Goal: Task Accomplishment & Management: Use online tool/utility

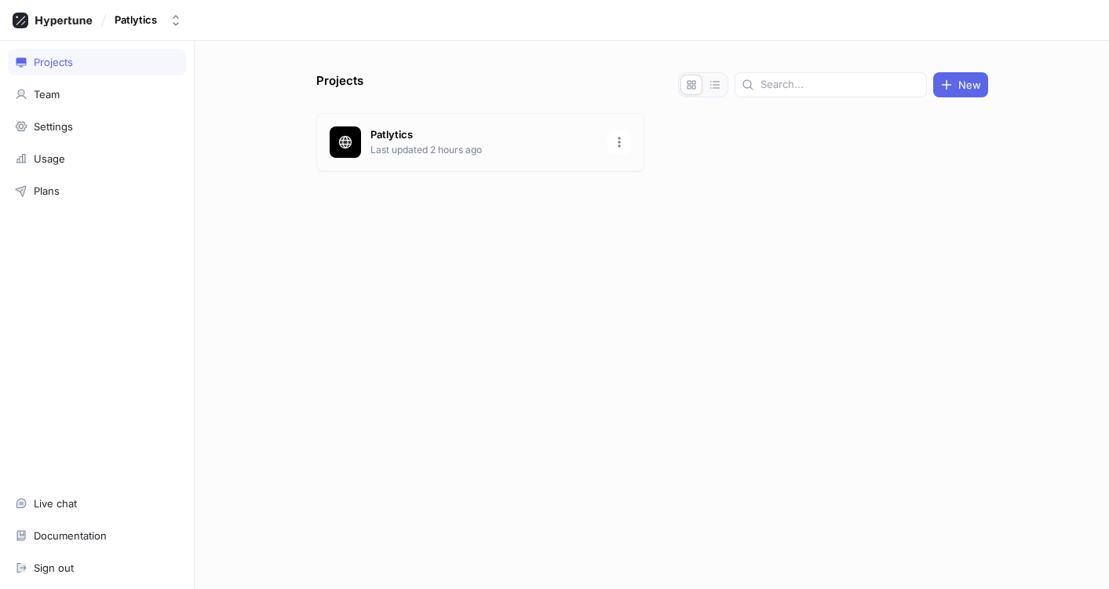
click at [440, 137] on p "Patlytics" at bounding box center [485, 135] width 228 height 16
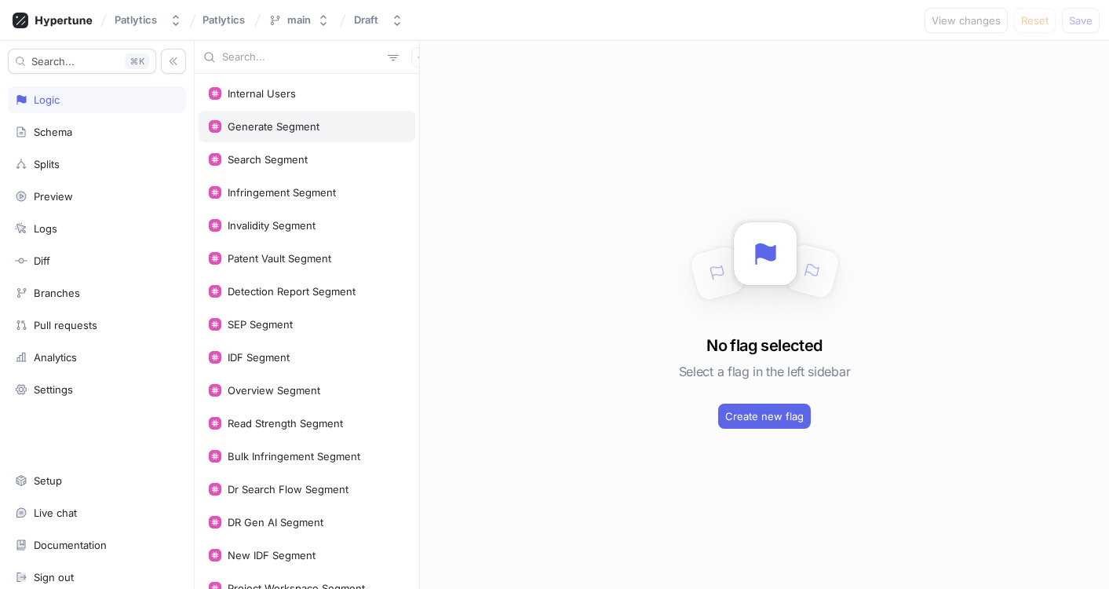
click at [283, 115] on div "Generate Segment" at bounding box center [307, 126] width 217 height 31
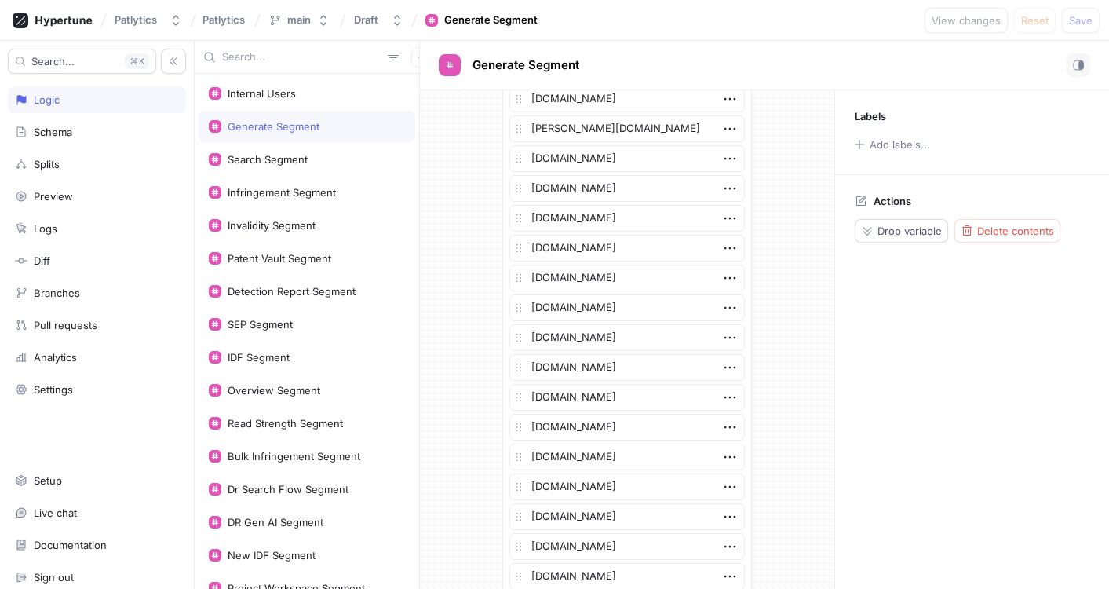
scroll to position [2841, 0]
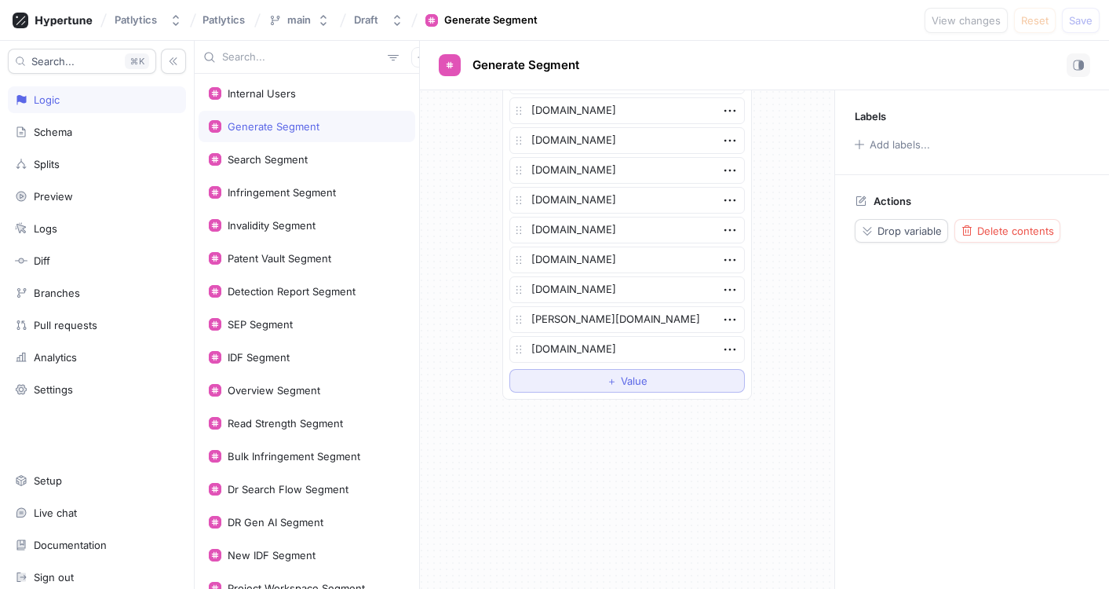
click at [622, 386] on button "＋ Value" at bounding box center [628, 381] width 236 height 24
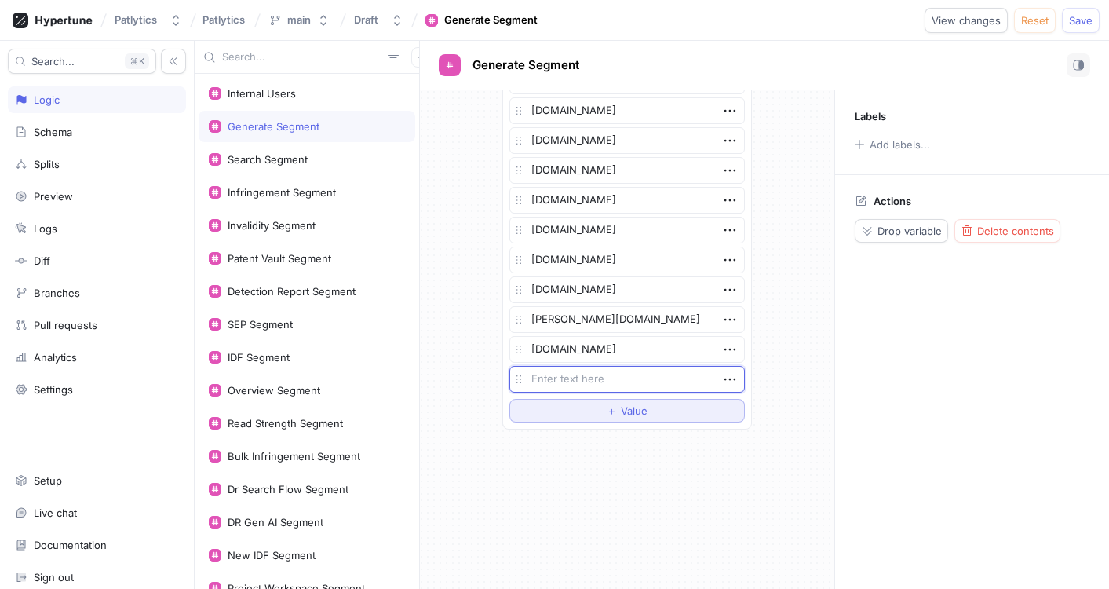
type textarea "x"
type textarea "[PERSON_NAME][DOMAIN_NAME]"
click at [1091, 20] on span "Save" at bounding box center [1081, 20] width 24 height 9
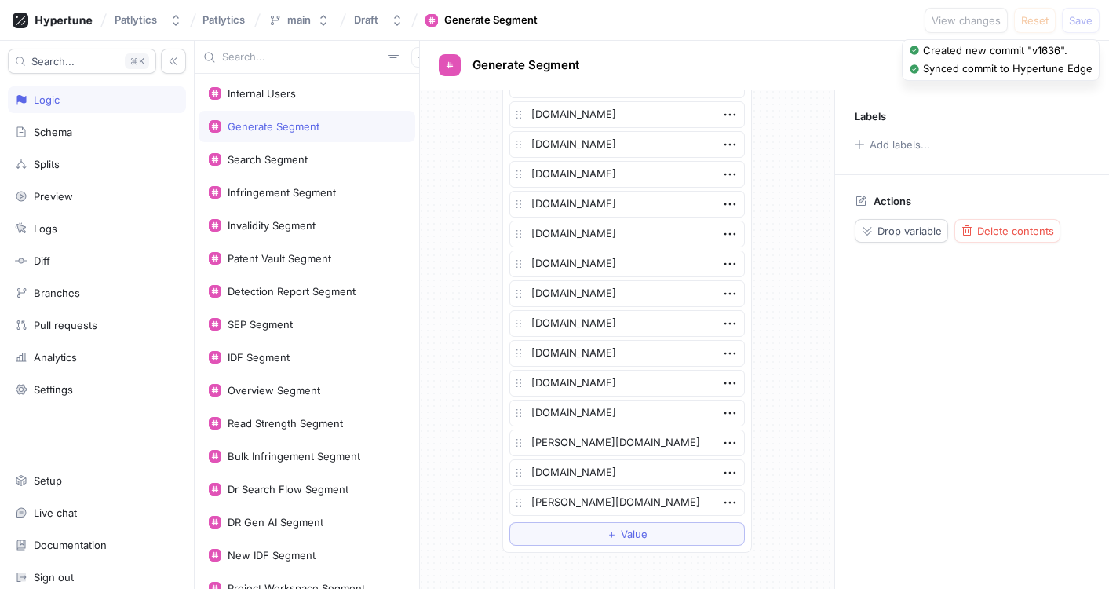
scroll to position [2871, 0]
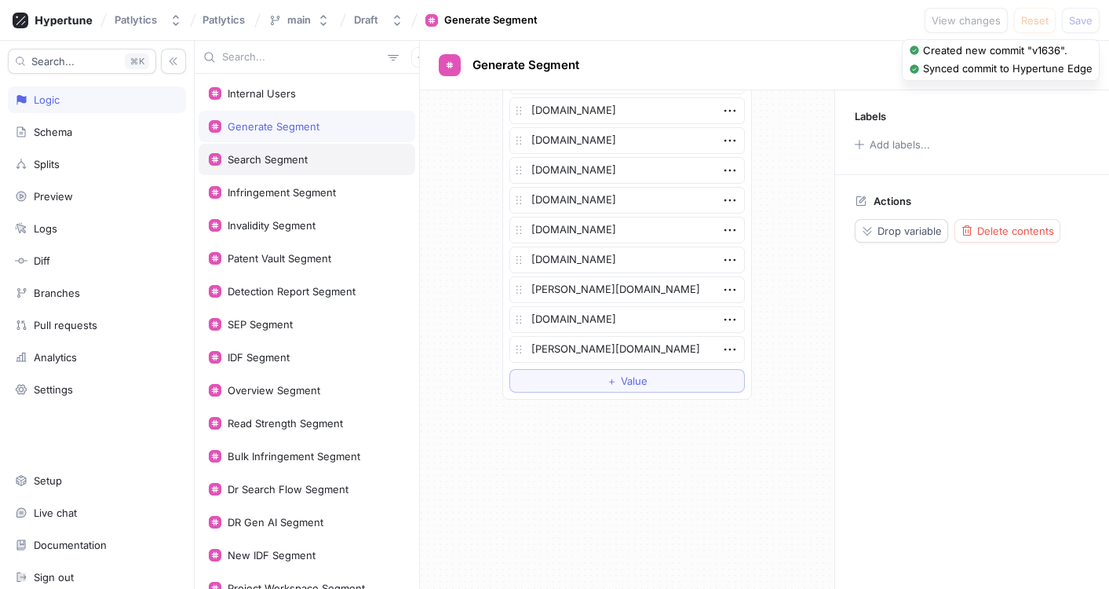
click at [295, 158] on div "Search Segment" at bounding box center [268, 159] width 80 height 13
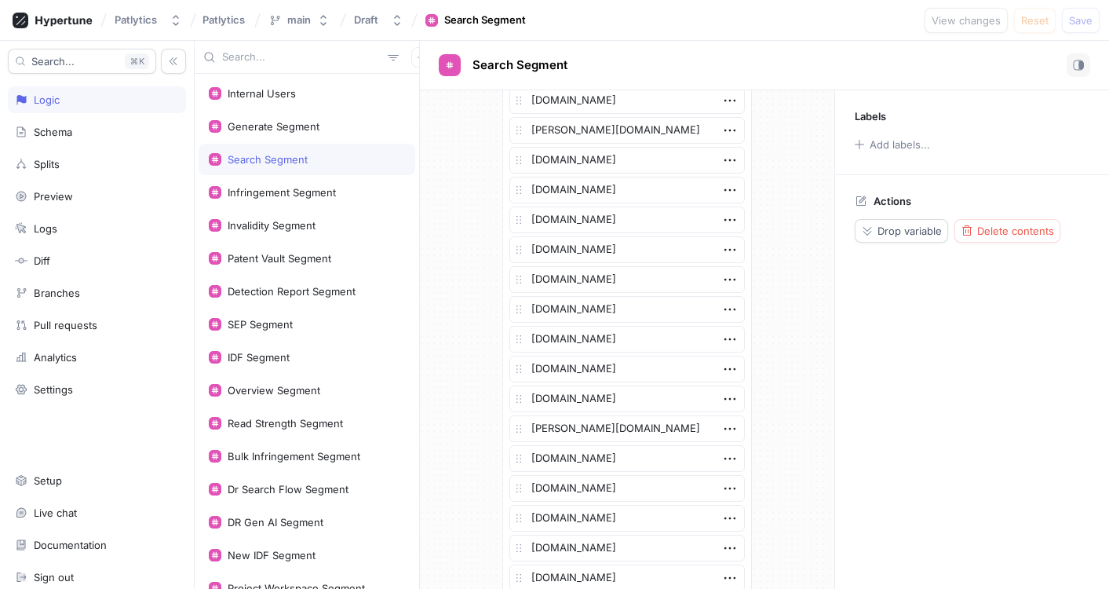
scroll to position [3617, 0]
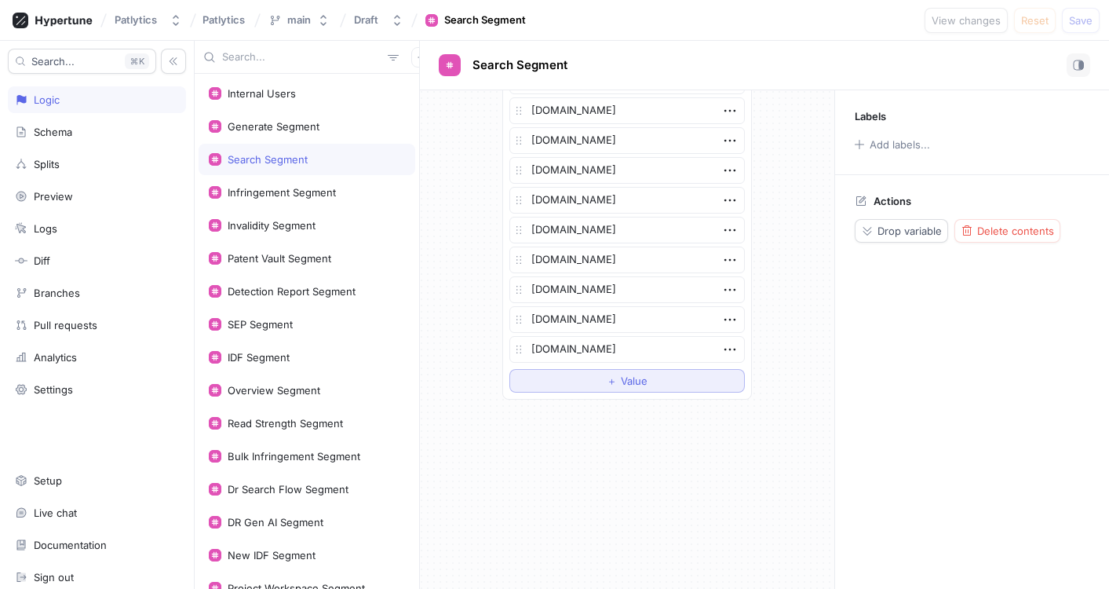
click at [632, 381] on span "Value" at bounding box center [634, 380] width 27 height 9
type textarea "x"
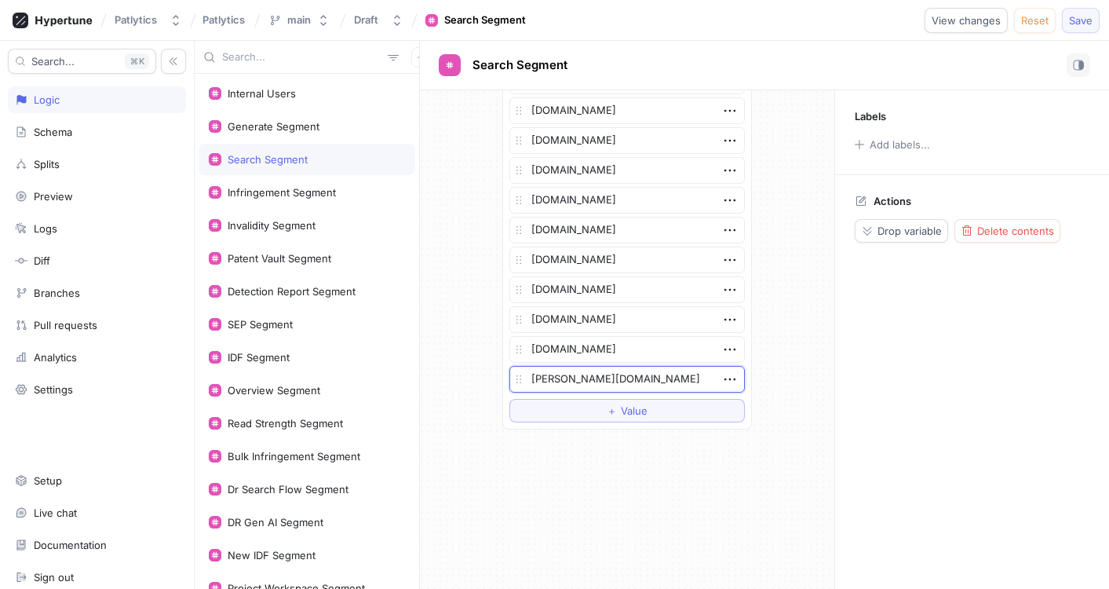
type textarea "[PERSON_NAME][DOMAIN_NAME]"
click at [1083, 22] on span "Save" at bounding box center [1081, 20] width 24 height 9
click at [292, 199] on div "Infringement Segment" at bounding box center [307, 192] width 217 height 31
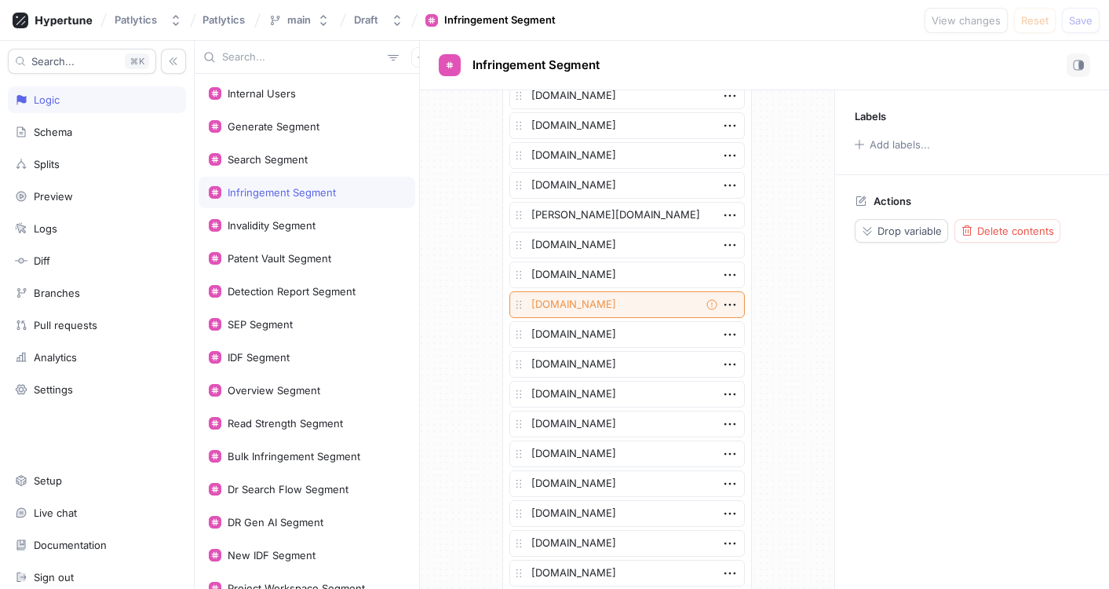
scroll to position [3140, 0]
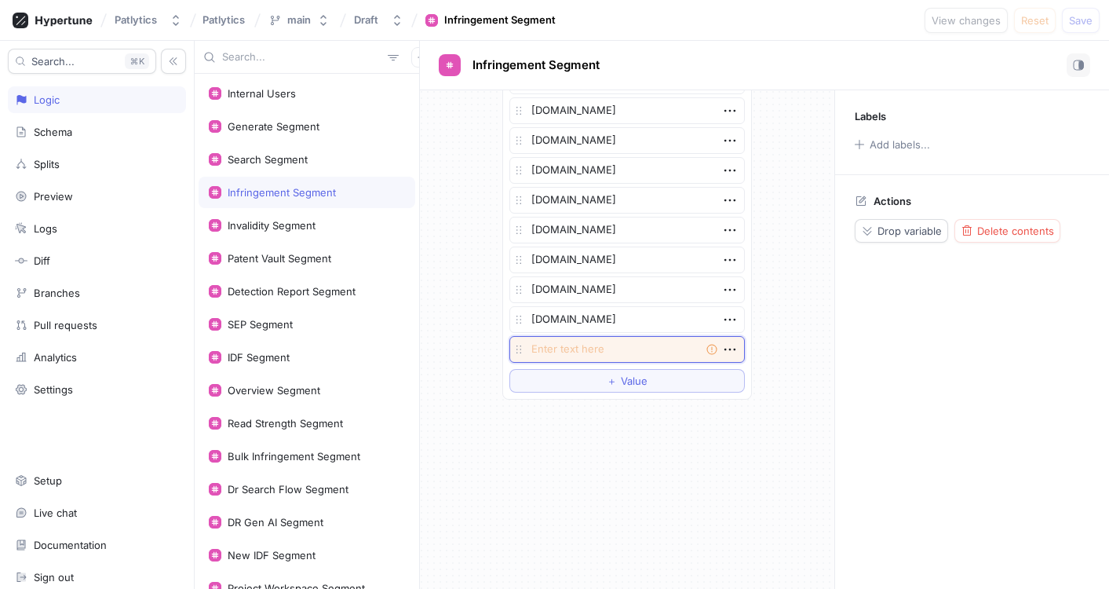
click at [590, 355] on textarea at bounding box center [628, 349] width 236 height 27
paste textarea "[PERSON_NAME][DOMAIN_NAME]"
type textarea "x"
type textarea "[PERSON_NAME][DOMAIN_NAME]"
click at [1089, 19] on span "Save" at bounding box center [1081, 20] width 24 height 9
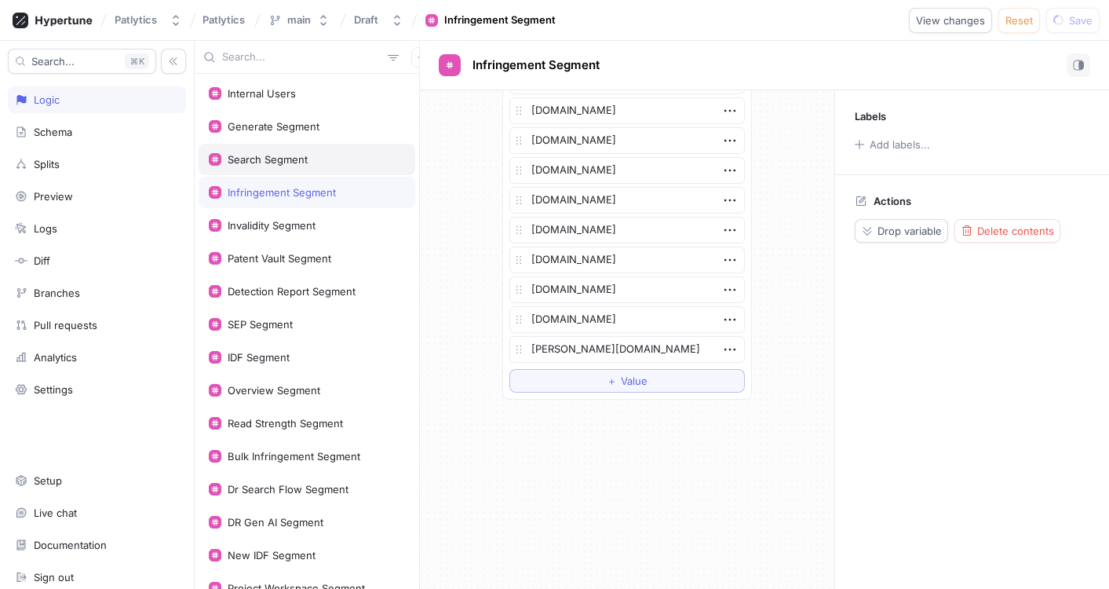
click at [296, 167] on div "Search Segment" at bounding box center [307, 159] width 217 height 31
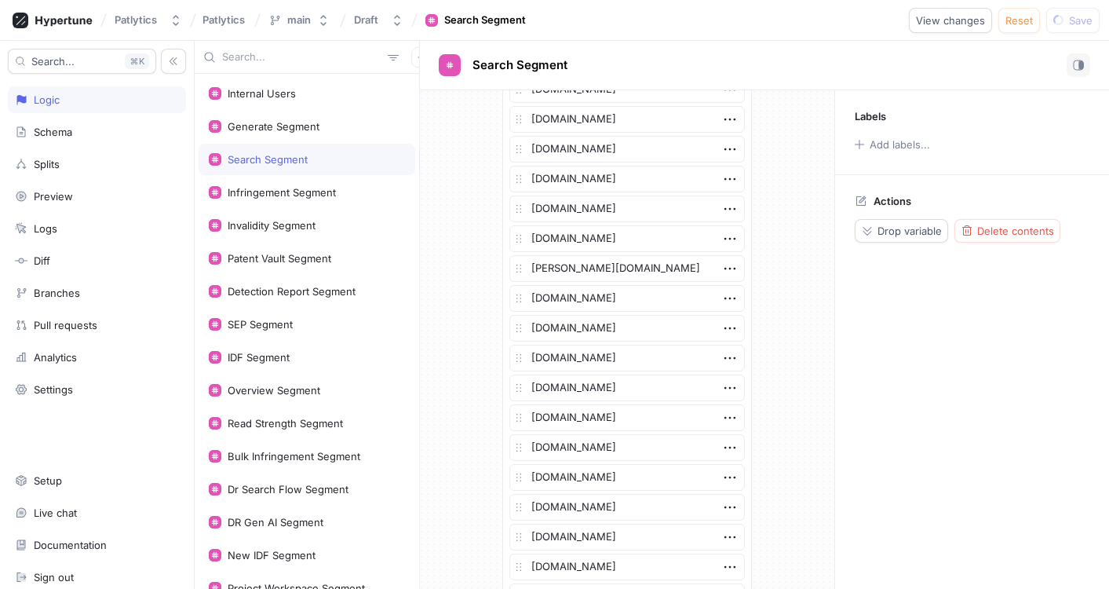
scroll to position [3647, 0]
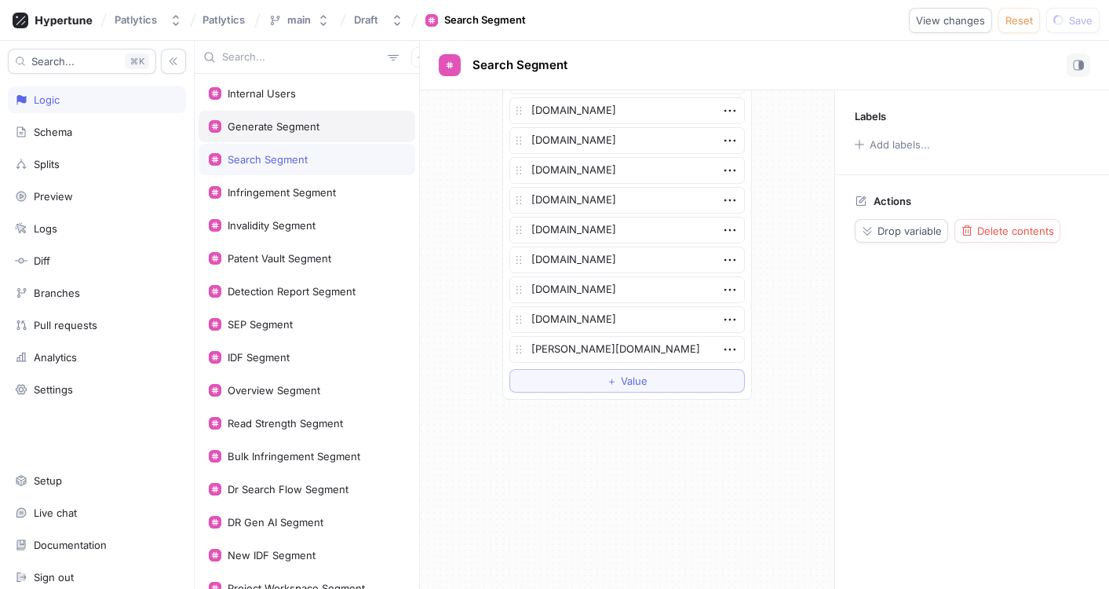
click at [292, 126] on div "Generate Segment" at bounding box center [274, 126] width 92 height 13
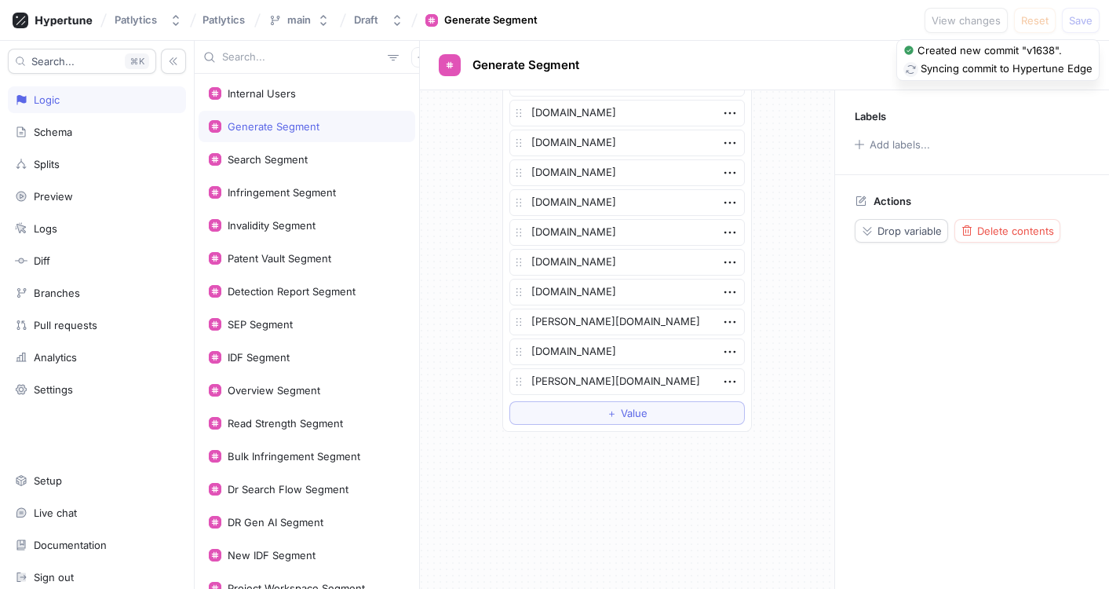
scroll to position [2871, 0]
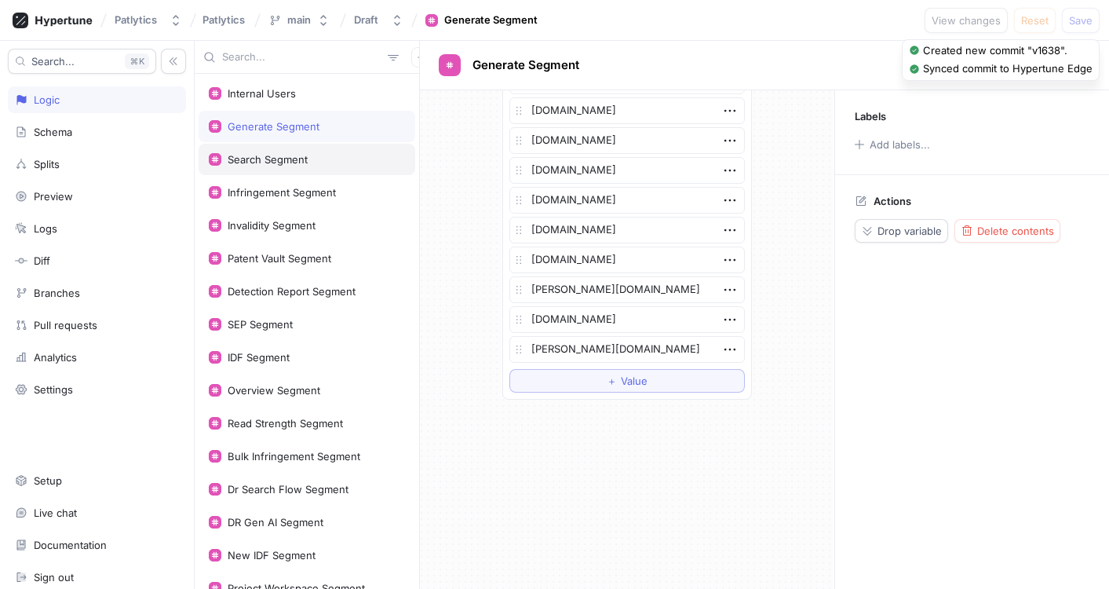
click at [310, 163] on div "Search Segment" at bounding box center [307, 159] width 196 height 13
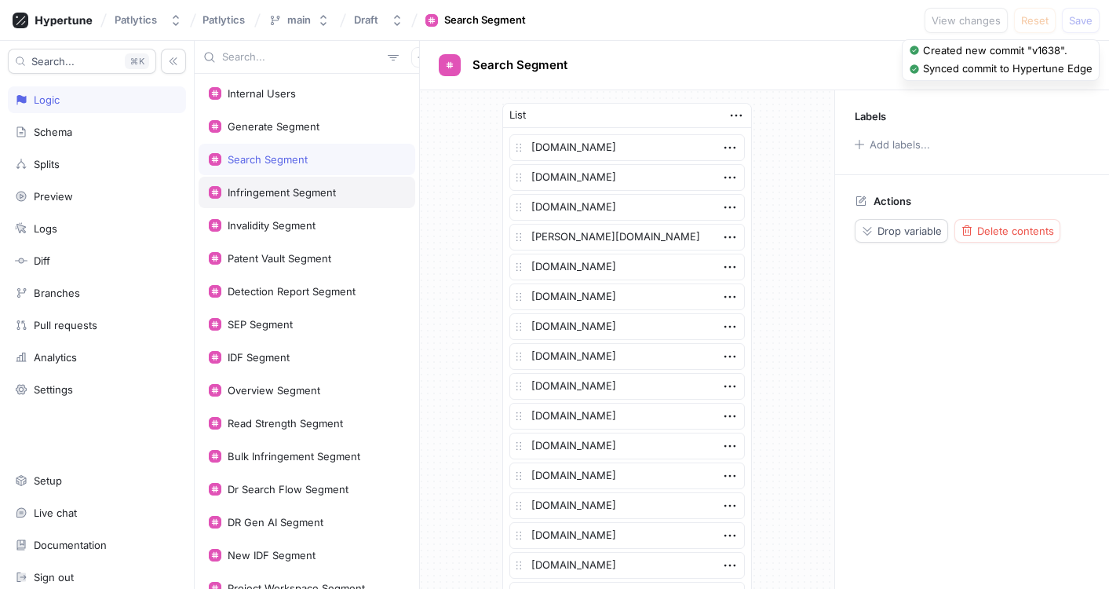
click at [316, 192] on div "Infringement Segment" at bounding box center [282, 192] width 108 height 13
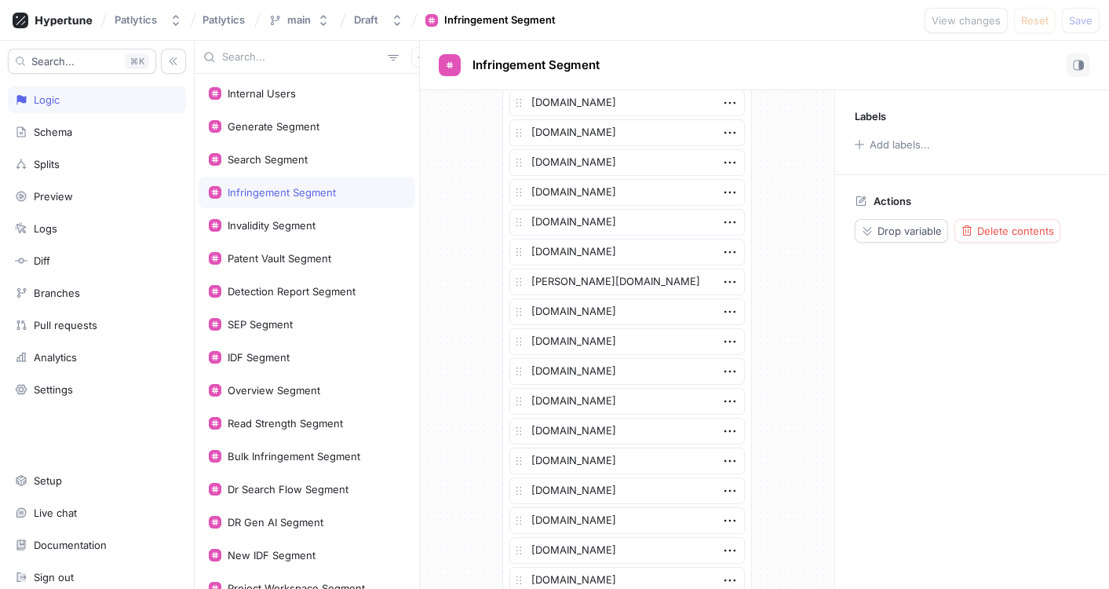
scroll to position [3140, 0]
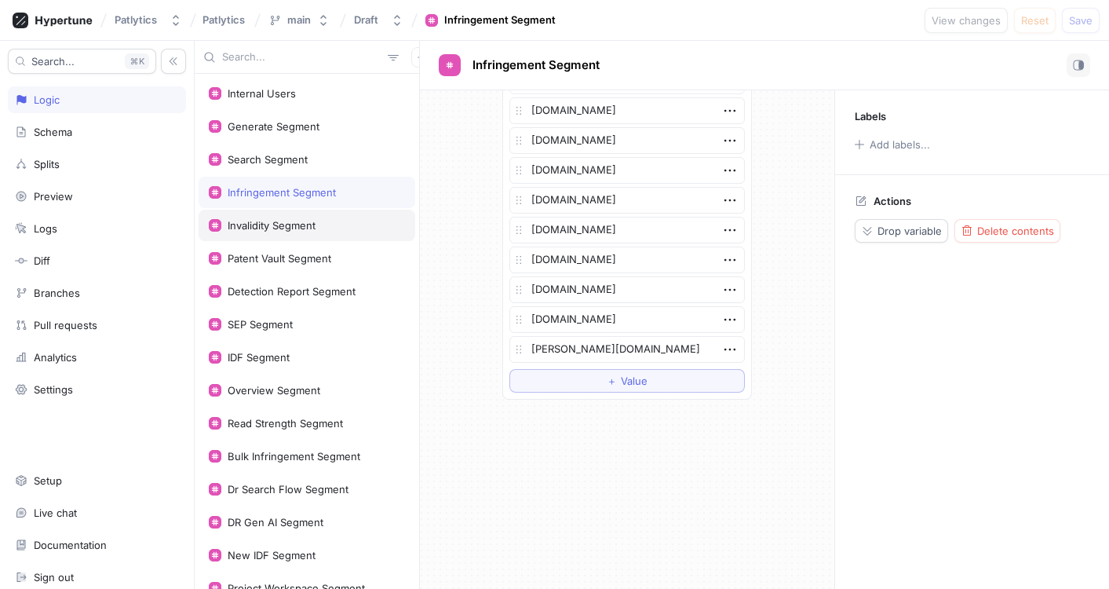
click at [304, 221] on div "Invalidity Segment" at bounding box center [272, 225] width 88 height 13
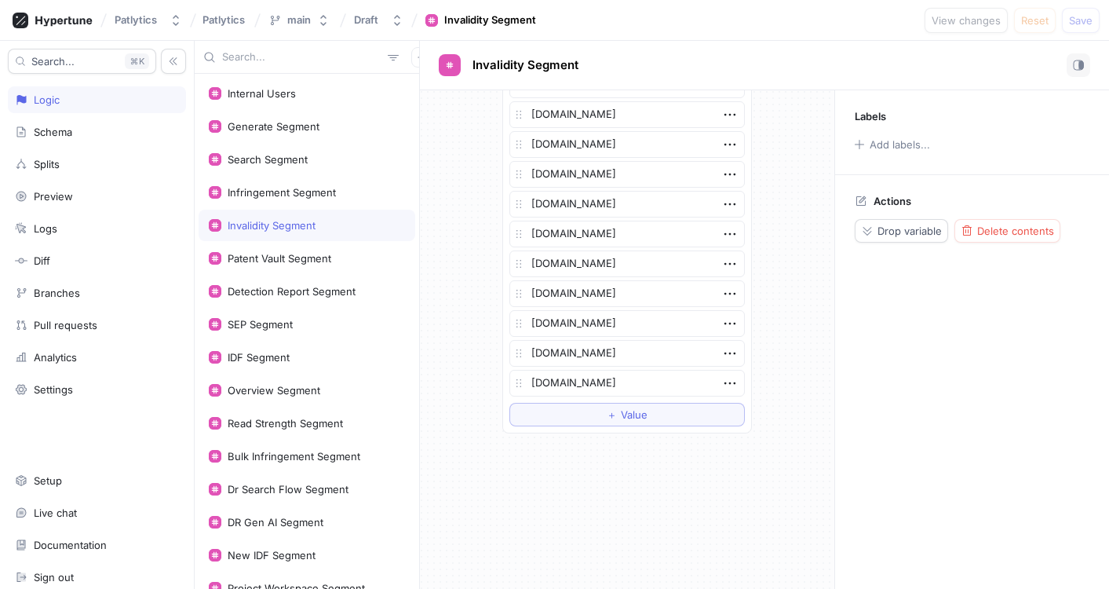
scroll to position [3677, 0]
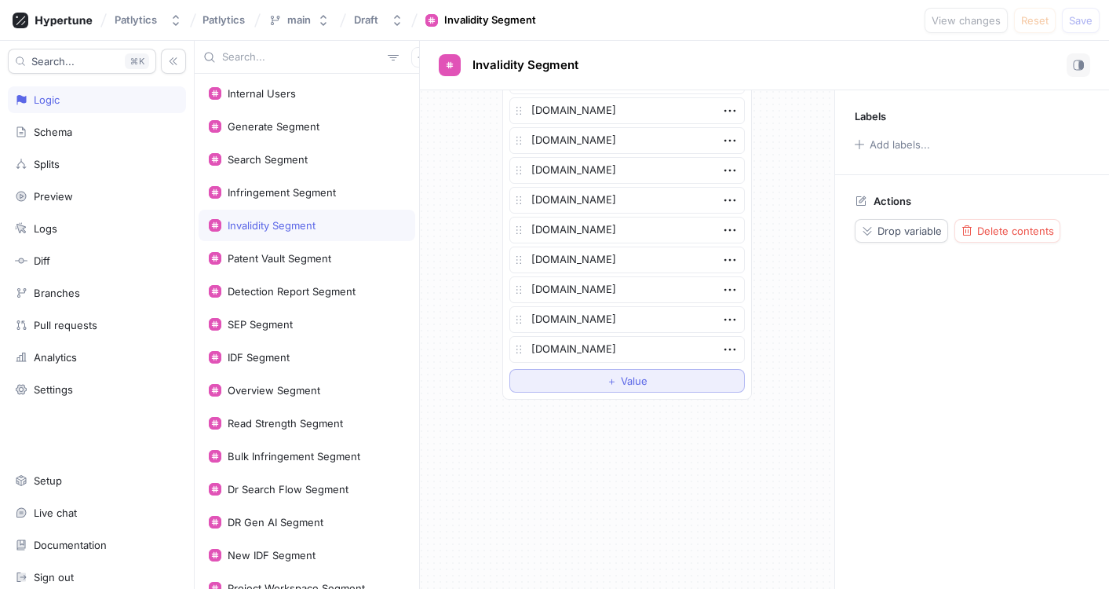
click at [621, 380] on span "Value" at bounding box center [634, 380] width 27 height 9
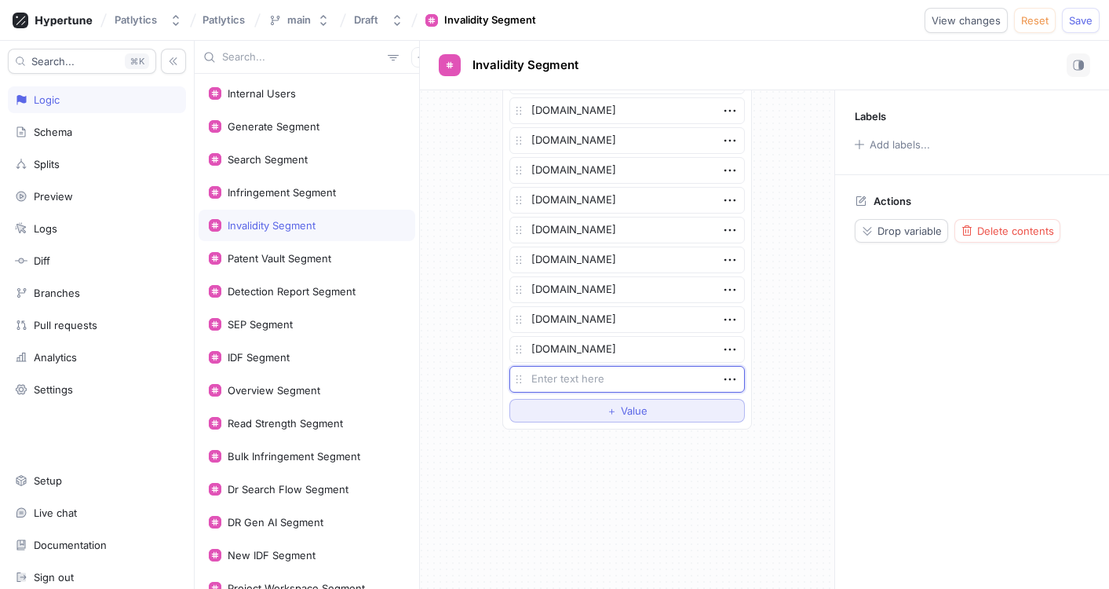
type textarea "x"
type textarea "[PERSON_NAME][DOMAIN_NAME]"
click at [1082, 22] on span "Save" at bounding box center [1081, 20] width 24 height 9
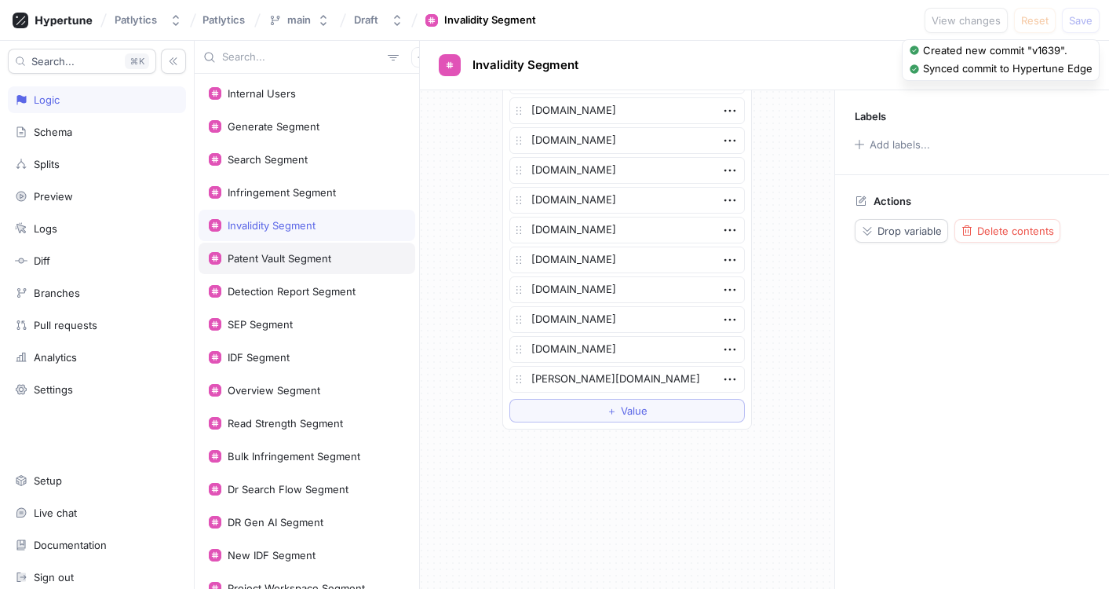
click at [254, 256] on div "Patent Vault Segment" at bounding box center [280, 258] width 104 height 13
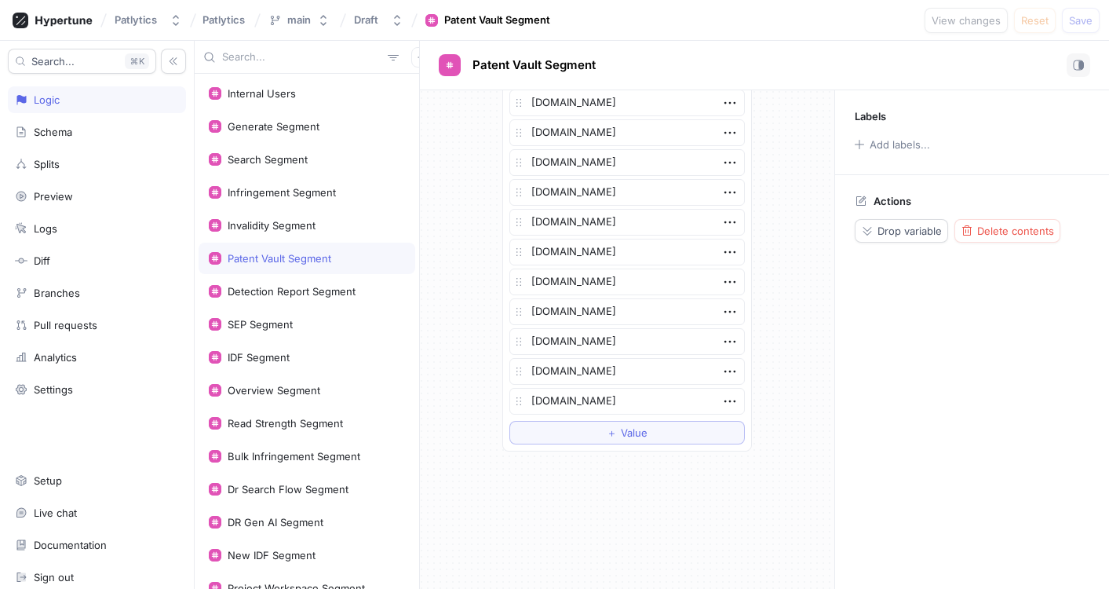
scroll to position [3737, 0]
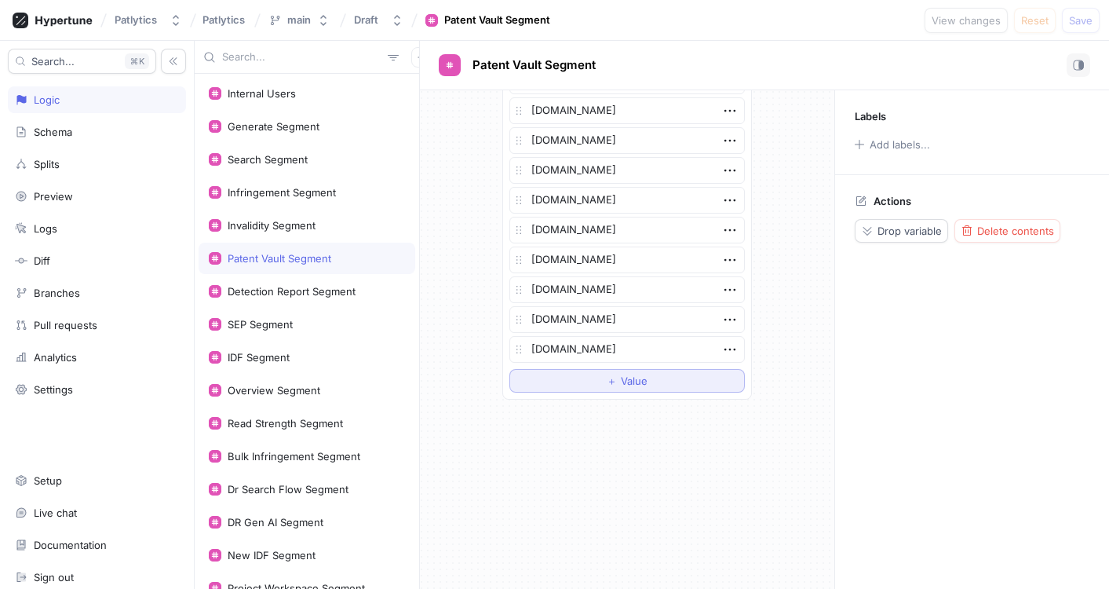
click at [585, 376] on button "＋ Value" at bounding box center [628, 381] width 236 height 24
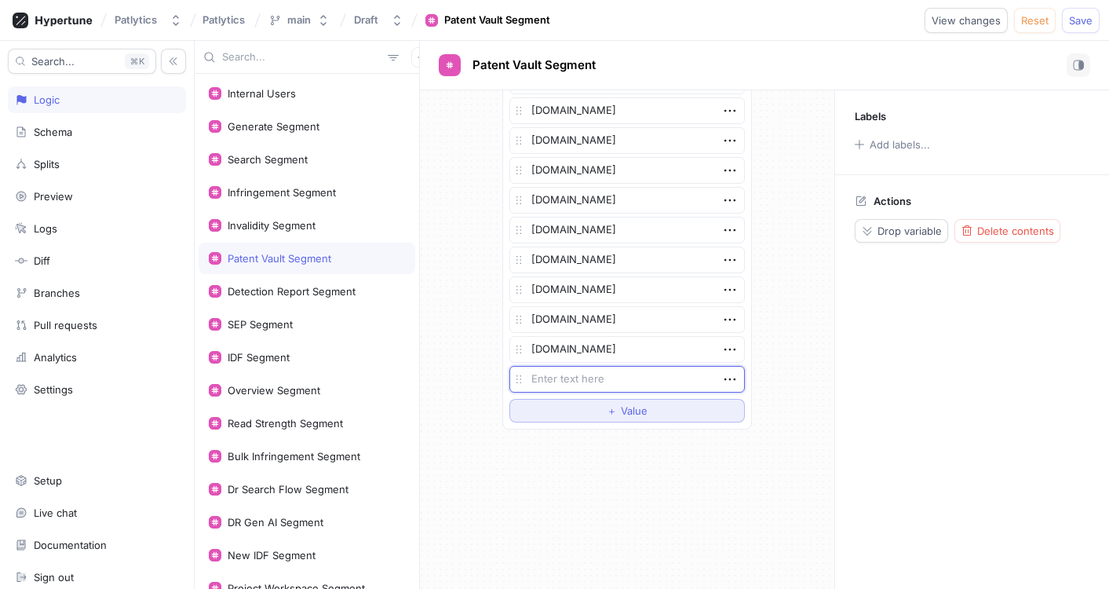
type textarea "x"
type textarea "[PERSON_NAME][DOMAIN_NAME]"
click at [1087, 20] on span "Save" at bounding box center [1081, 20] width 24 height 9
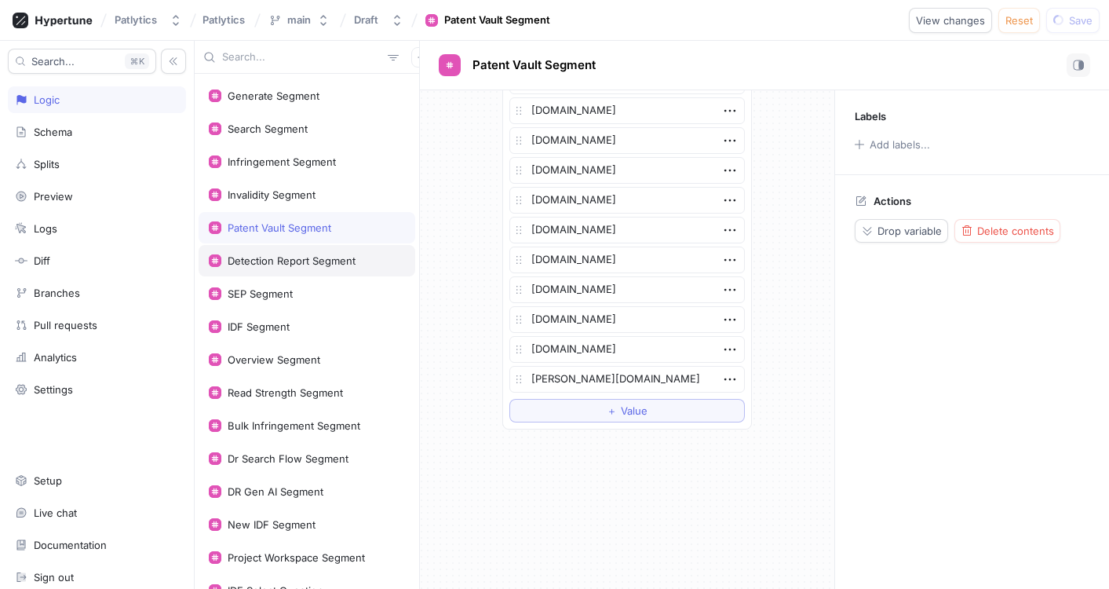
scroll to position [30, 0]
click at [311, 261] on div "Detection Report Segment" at bounding box center [292, 261] width 128 height 13
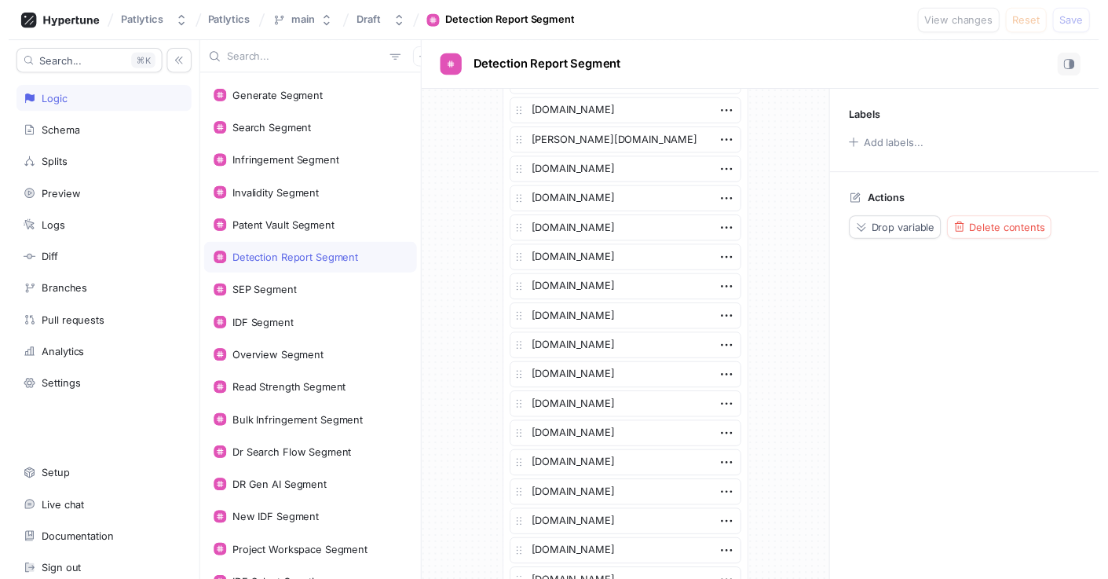
scroll to position [3856, 0]
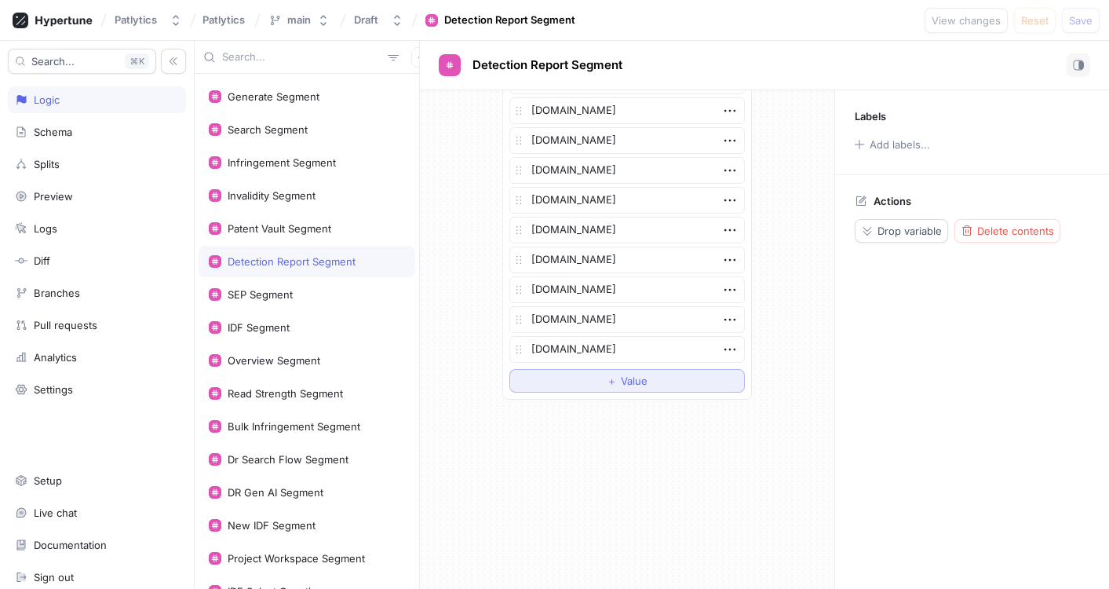
click at [644, 377] on span "Value" at bounding box center [634, 380] width 27 height 9
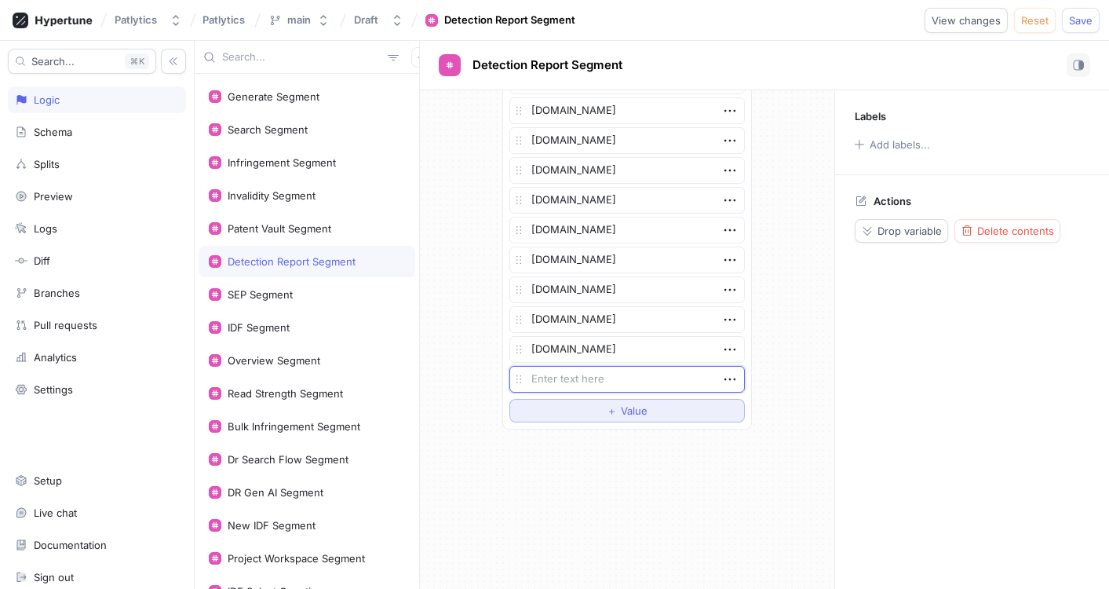
type textarea "x"
type textarea "[PERSON_NAME][DOMAIN_NAME]"
click at [1096, 19] on button "Save" at bounding box center [1081, 20] width 38 height 25
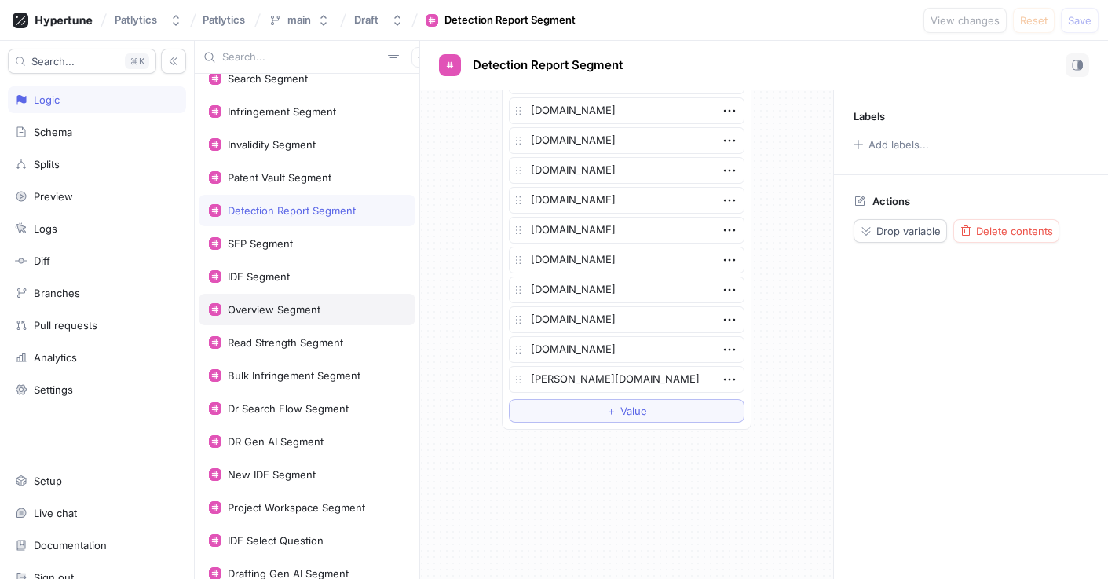
scroll to position [122, 0]
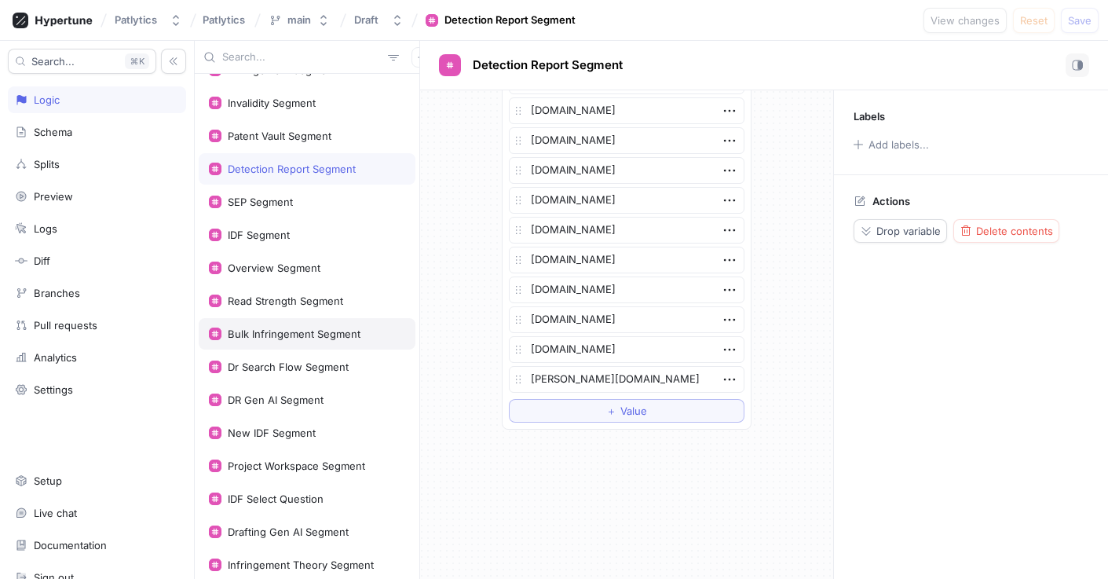
click at [312, 336] on div "Bulk Infringement Segment" at bounding box center [294, 333] width 133 height 13
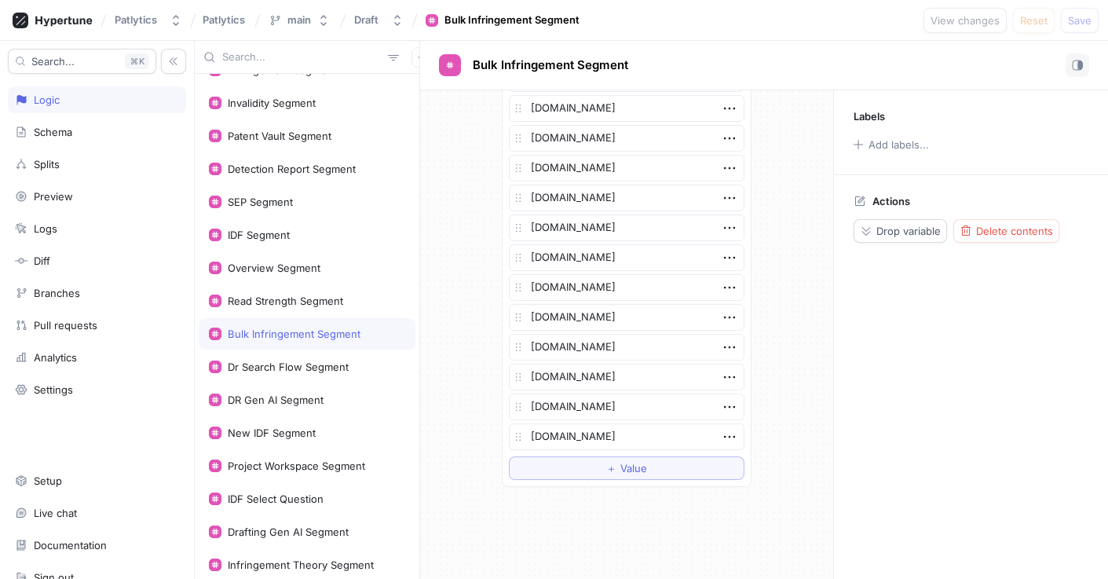
scroll to position [2103, 0]
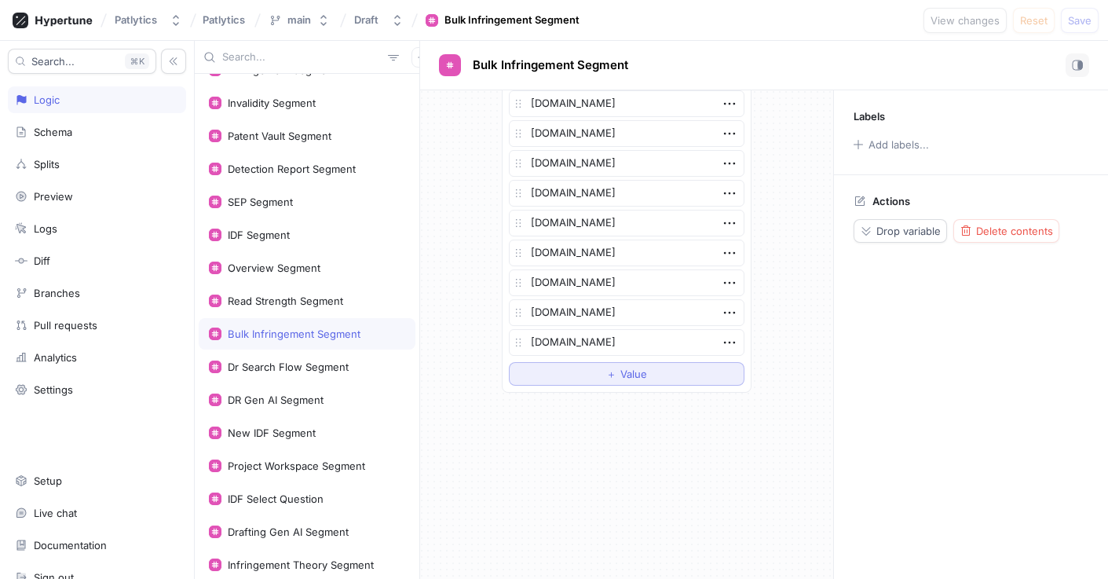
click at [577, 380] on button "＋ Value" at bounding box center [627, 374] width 236 height 24
type textarea "x"
type textarea "[PERSON_NAME][DOMAIN_NAME]"
click at [1087, 27] on button "Save" at bounding box center [1080, 20] width 38 height 25
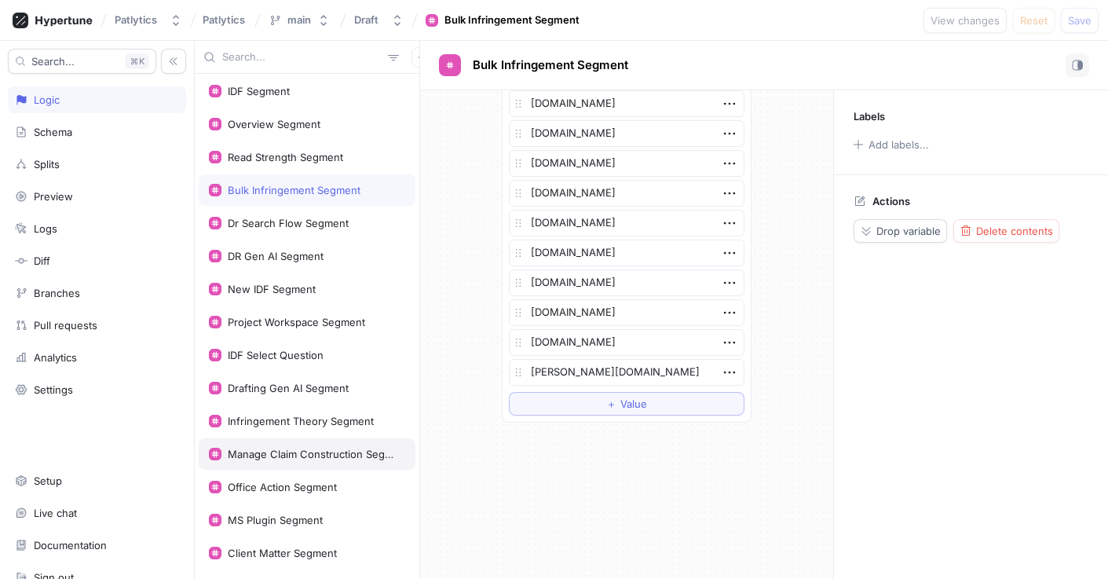
scroll to position [272, 0]
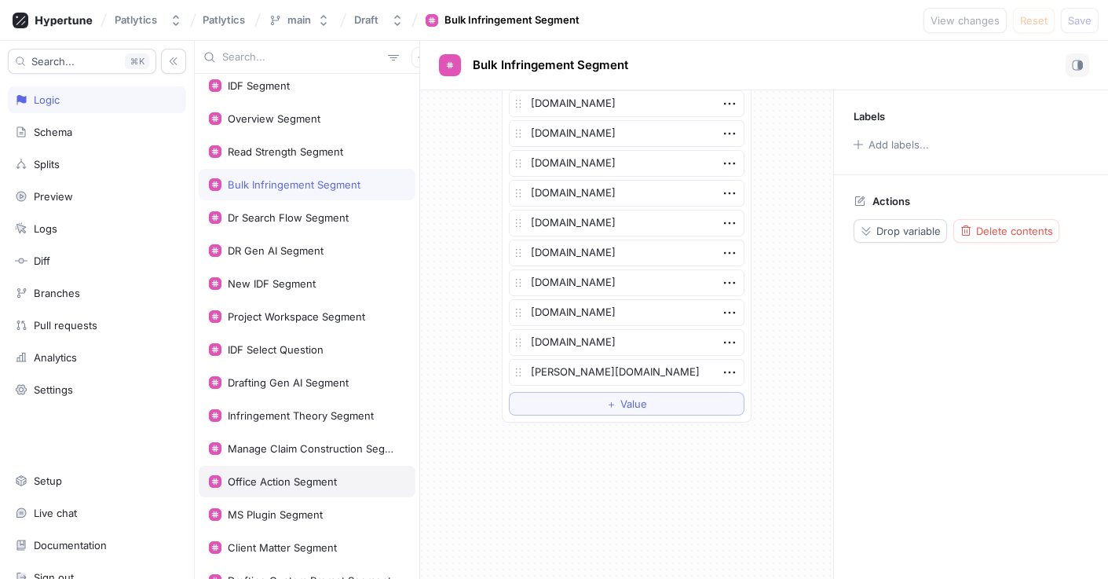
click at [298, 481] on div "Office Action Segment" at bounding box center [282, 481] width 109 height 13
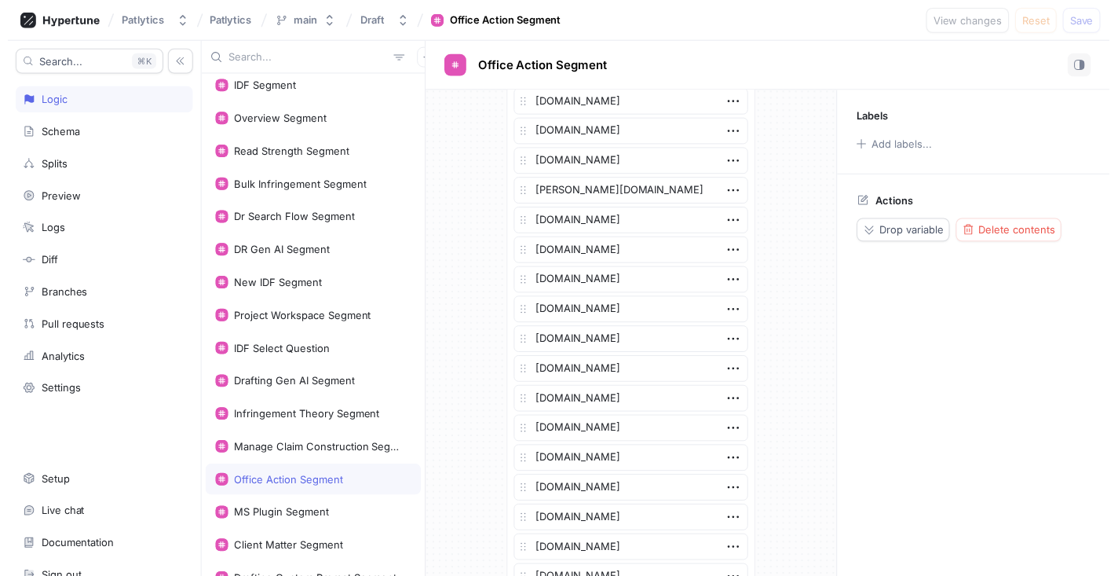
scroll to position [879, 0]
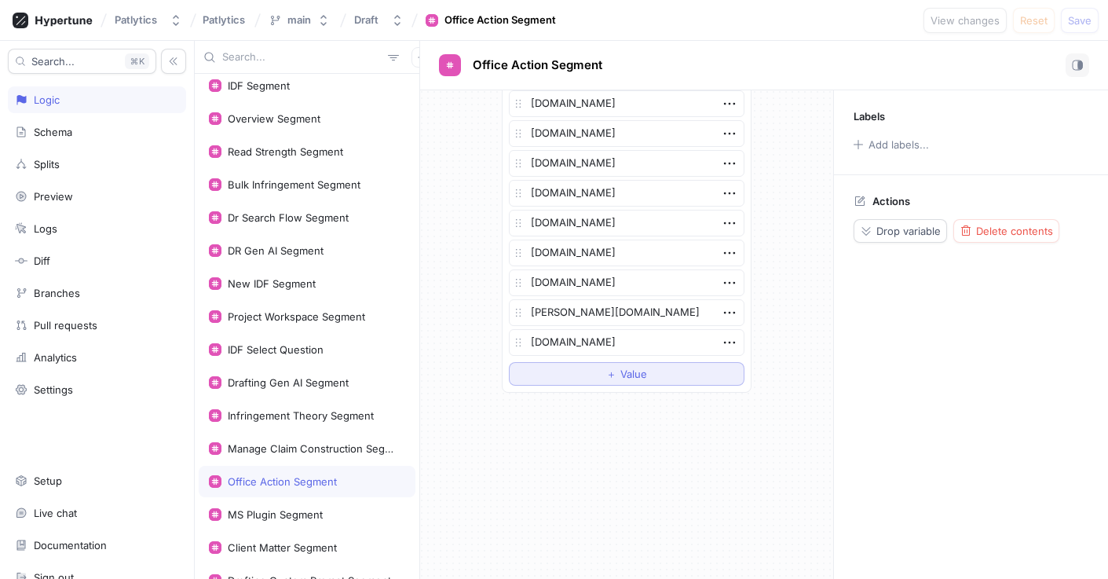
click at [633, 377] on span "Value" at bounding box center [633, 373] width 27 height 9
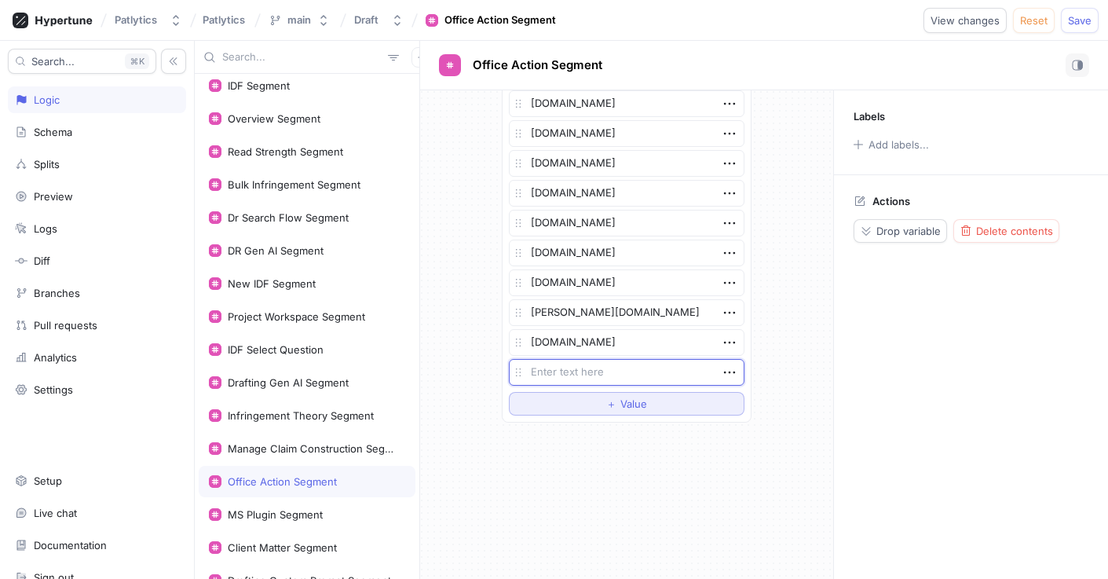
type textarea "x"
type textarea "[PERSON_NAME][DOMAIN_NAME]"
click at [1088, 22] on span "Save" at bounding box center [1080, 20] width 24 height 9
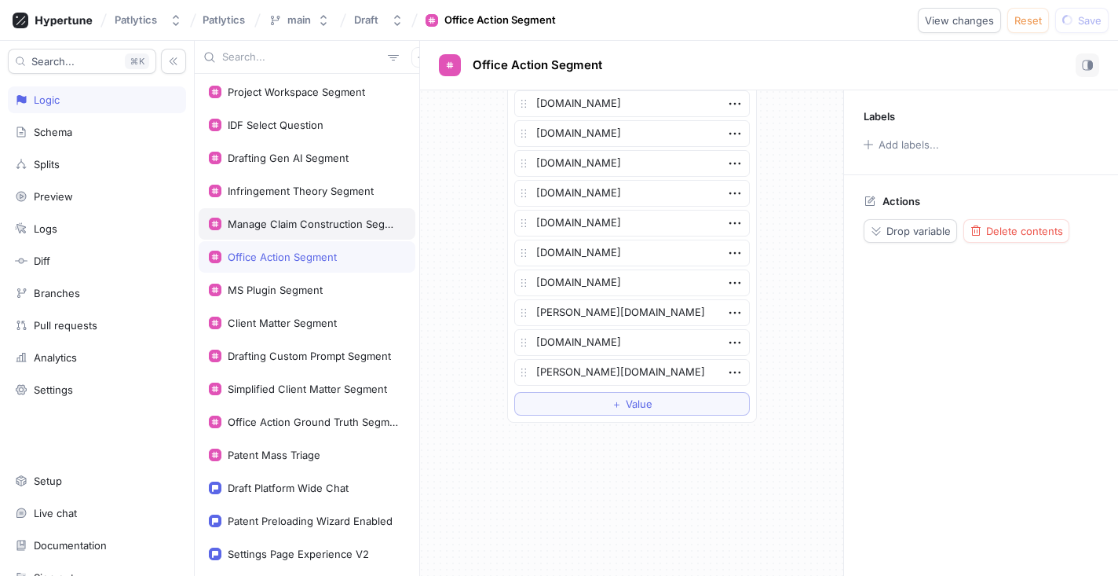
scroll to position [495, 0]
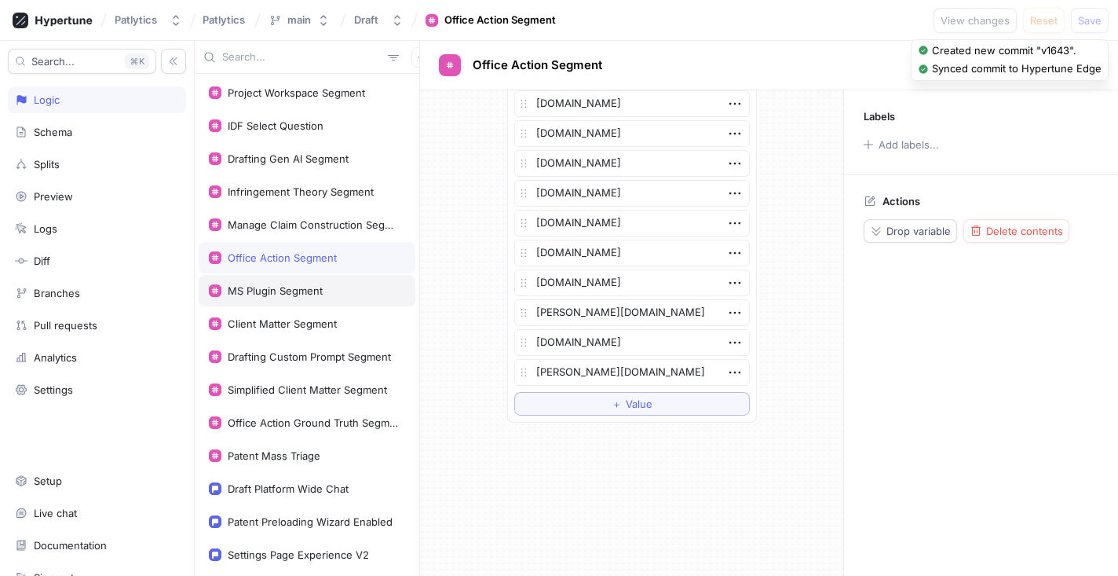
click at [290, 288] on div "MS Plugin Segment" at bounding box center [275, 290] width 95 height 13
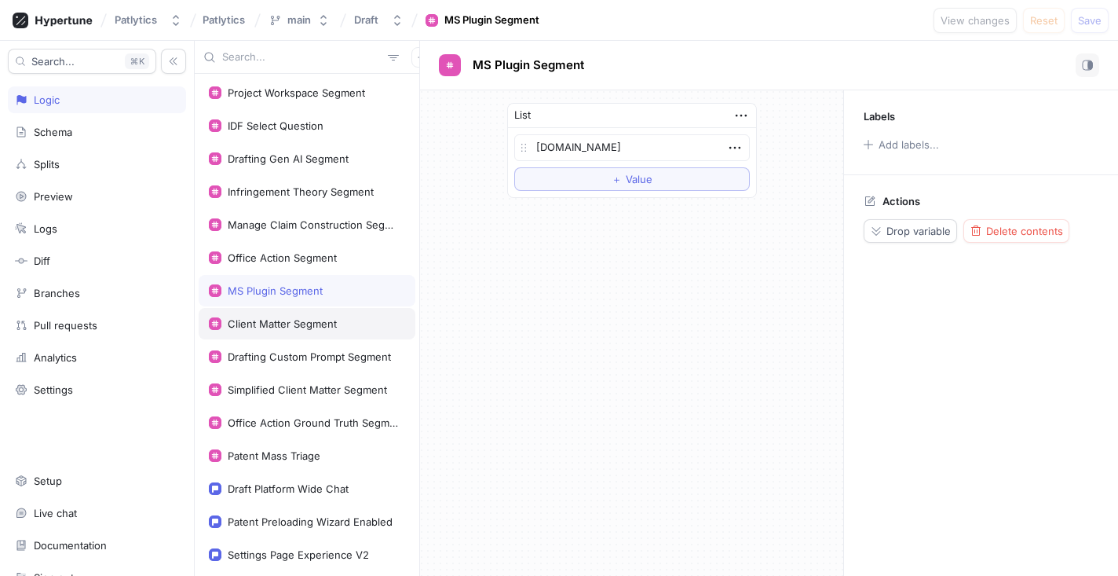
click at [288, 323] on div "Client Matter Segment" at bounding box center [282, 323] width 109 height 13
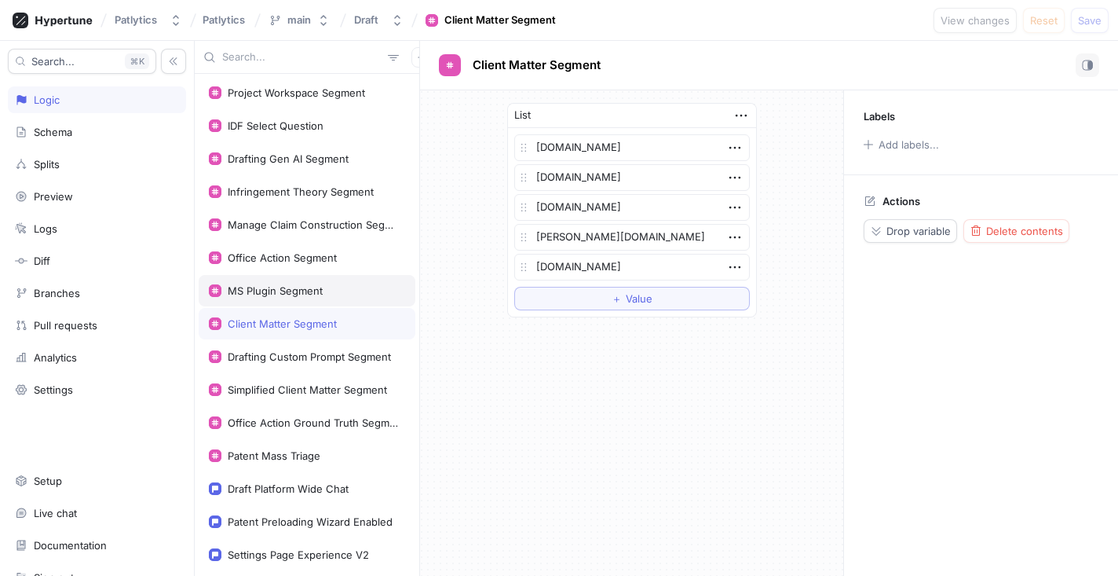
click at [311, 282] on div "MS Plugin Segment" at bounding box center [307, 290] width 217 height 31
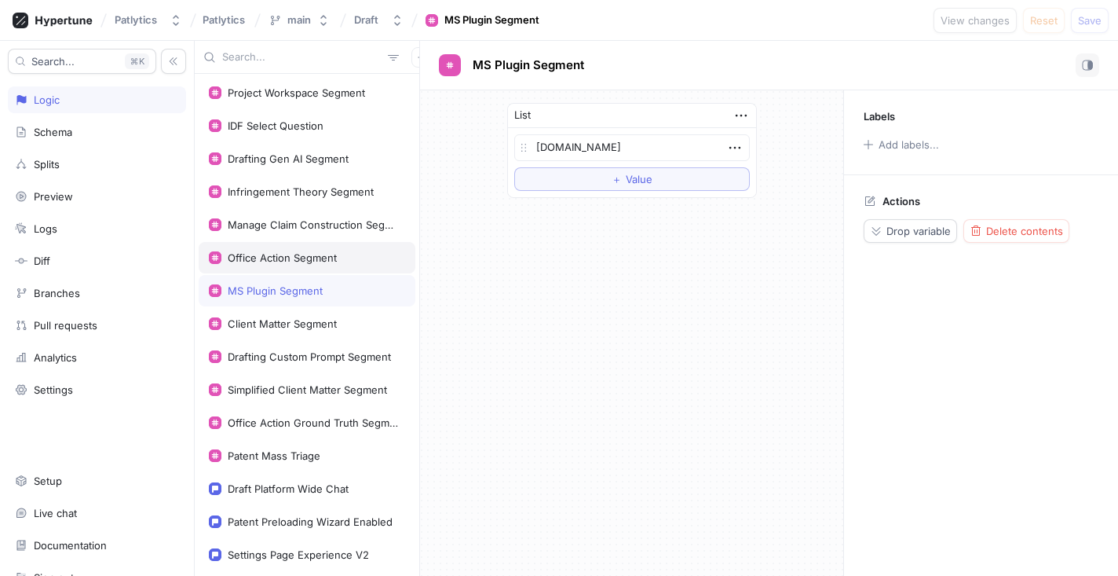
click at [322, 250] on div "Office Action Segment" at bounding box center [307, 257] width 217 height 31
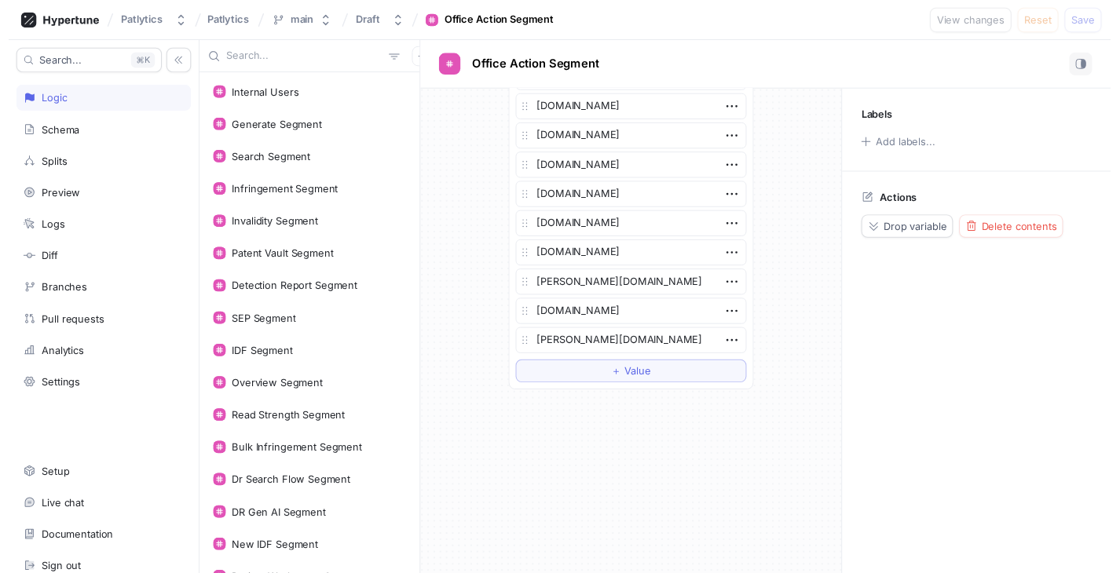
scroll to position [902, 0]
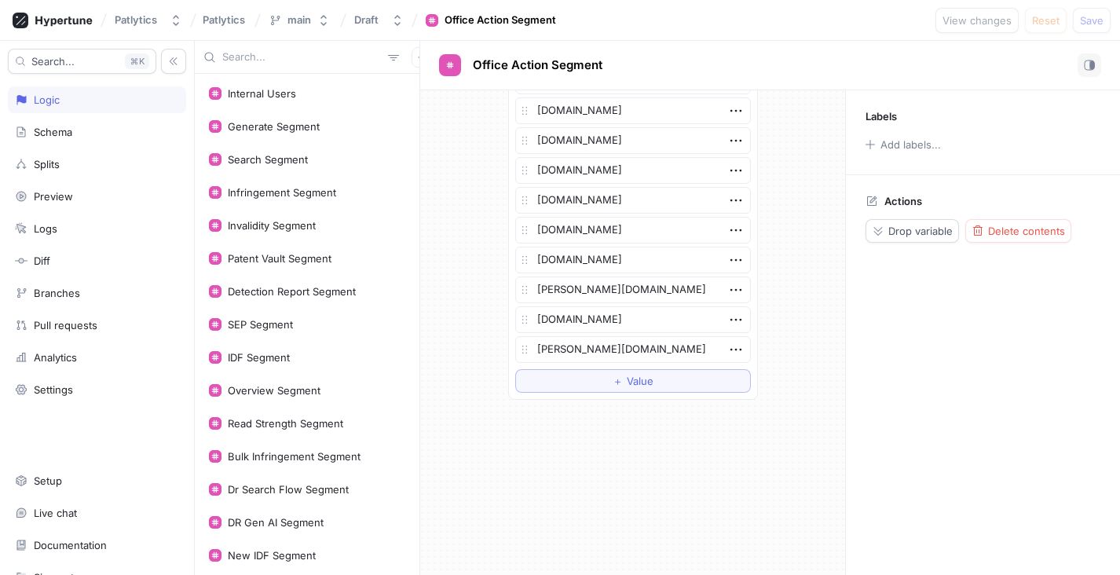
type textarea "x"
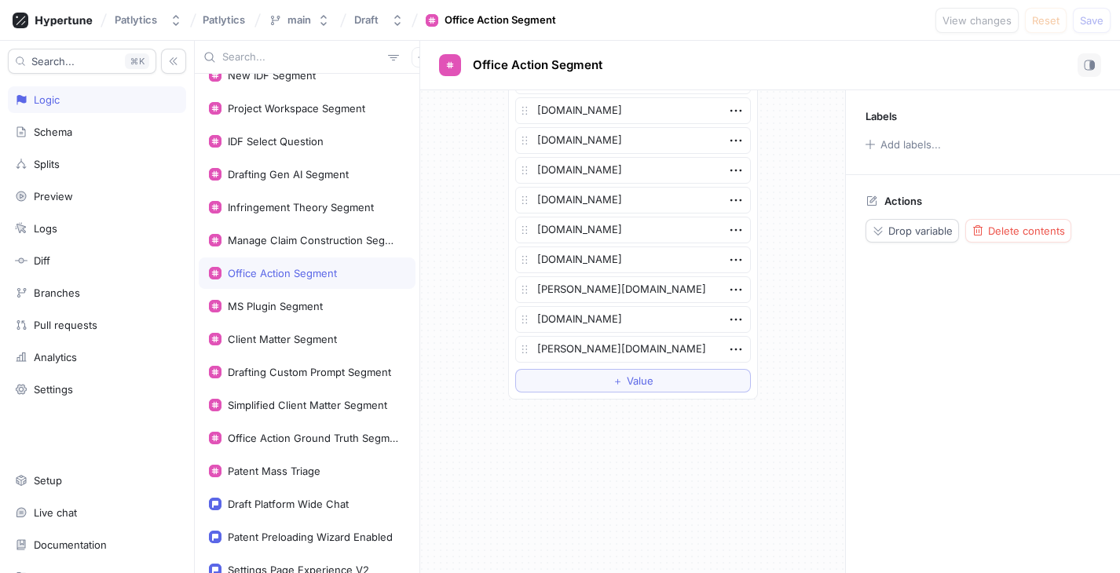
scroll to position [0, 0]
